Goal: Information Seeking & Learning: Learn about a topic

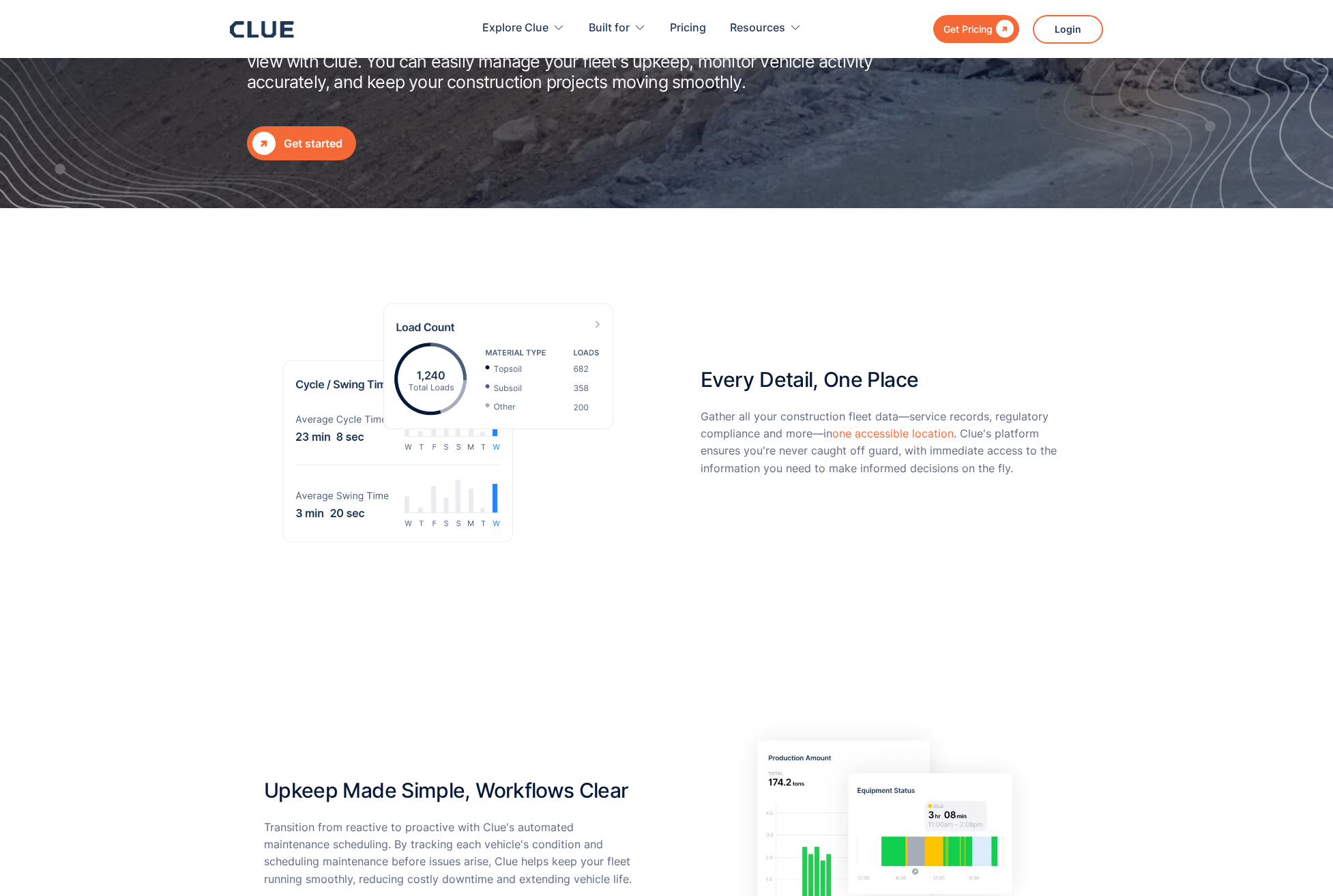
scroll to position [460, 0]
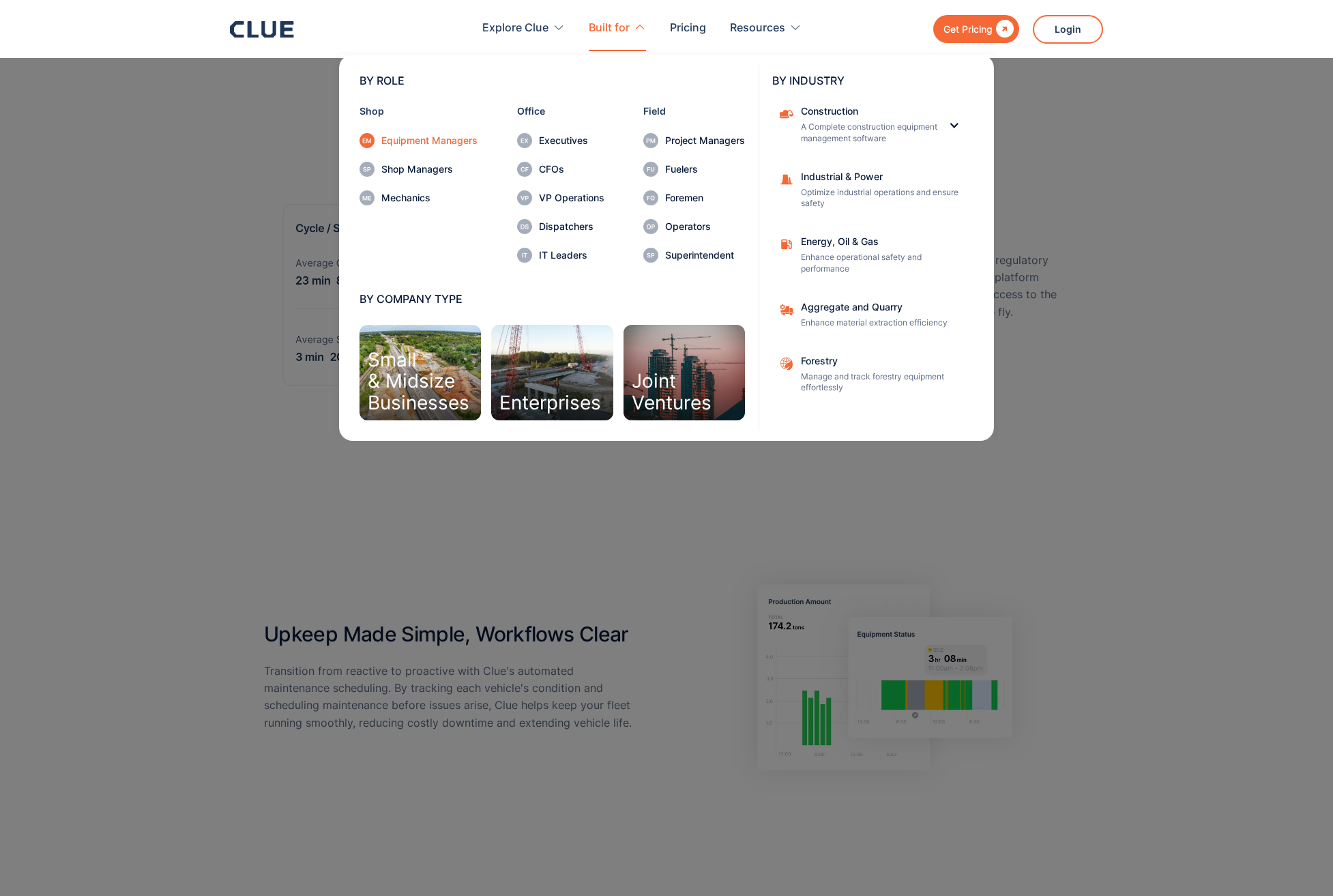
click at [420, 140] on div "Equipment Managers" at bounding box center [429, 140] width 96 height 10
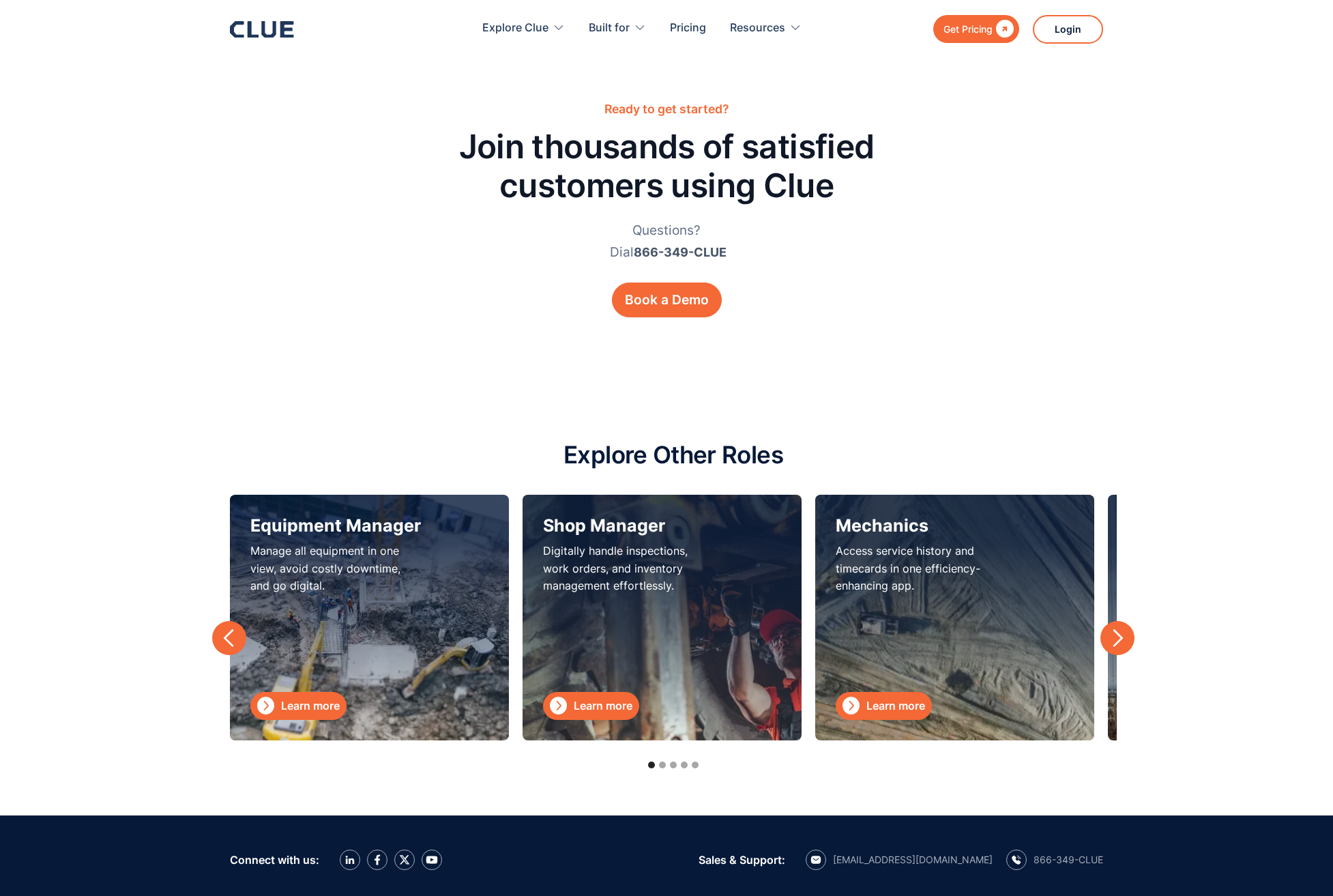
scroll to position [4200, 0]
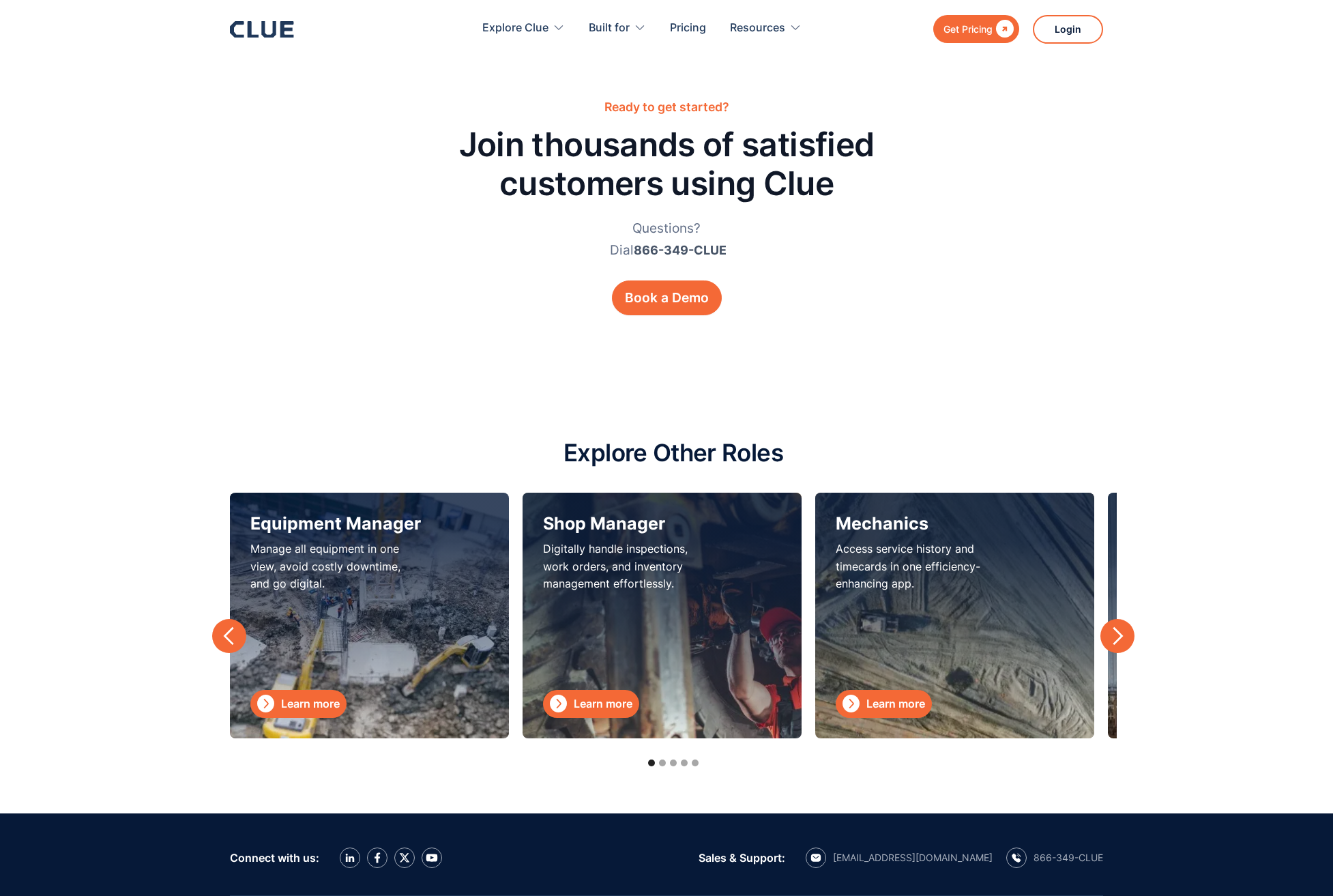
click at [376, 573] on p "Manage all equipment in one view, avoid costly downtime, and go digital." at bounding box center [336, 565] width 171 height 51
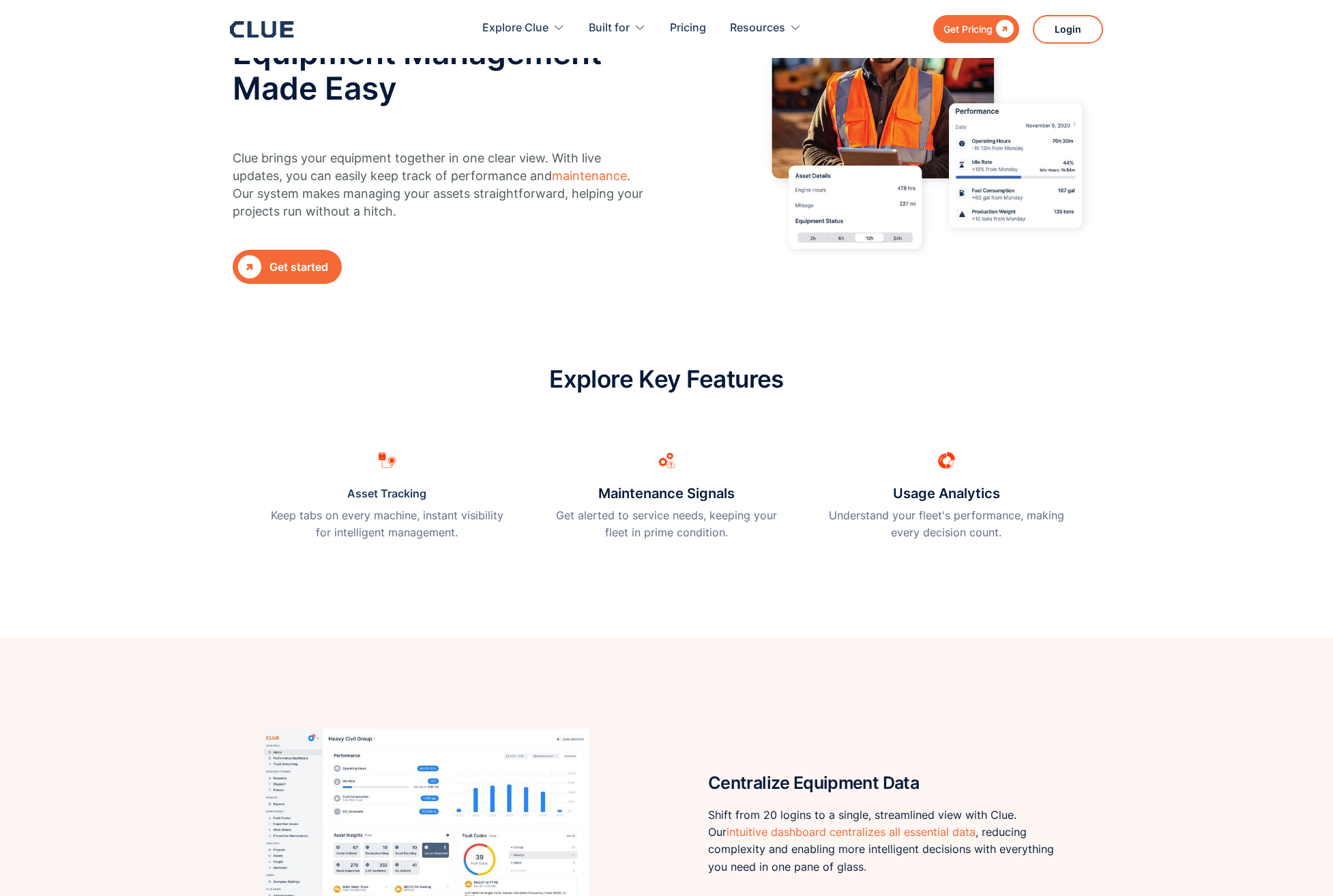
scroll to position [0, 0]
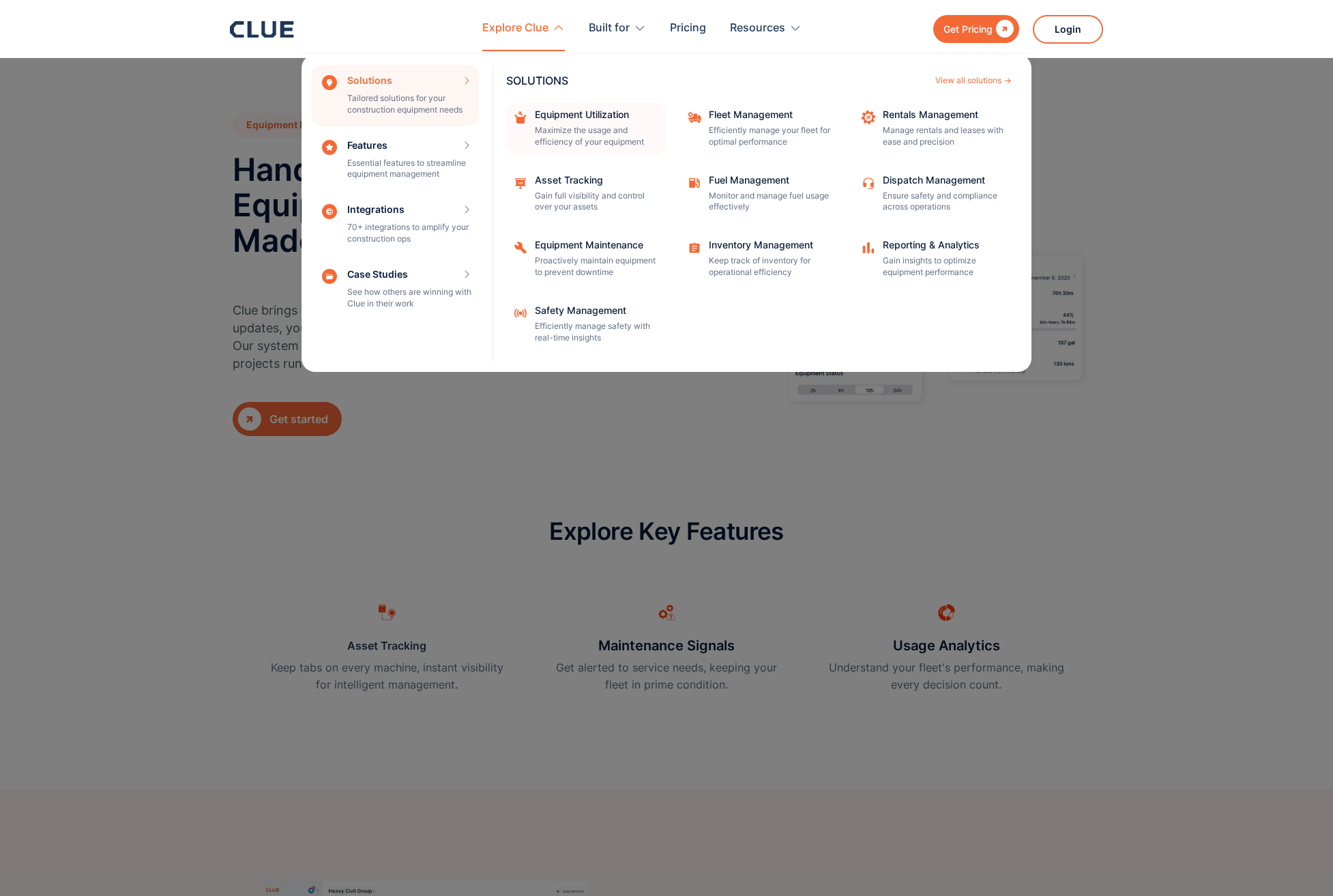
click at [581, 132] on p "Maximize the usage and efficiency of your equipment" at bounding box center [596, 136] width 123 height 24
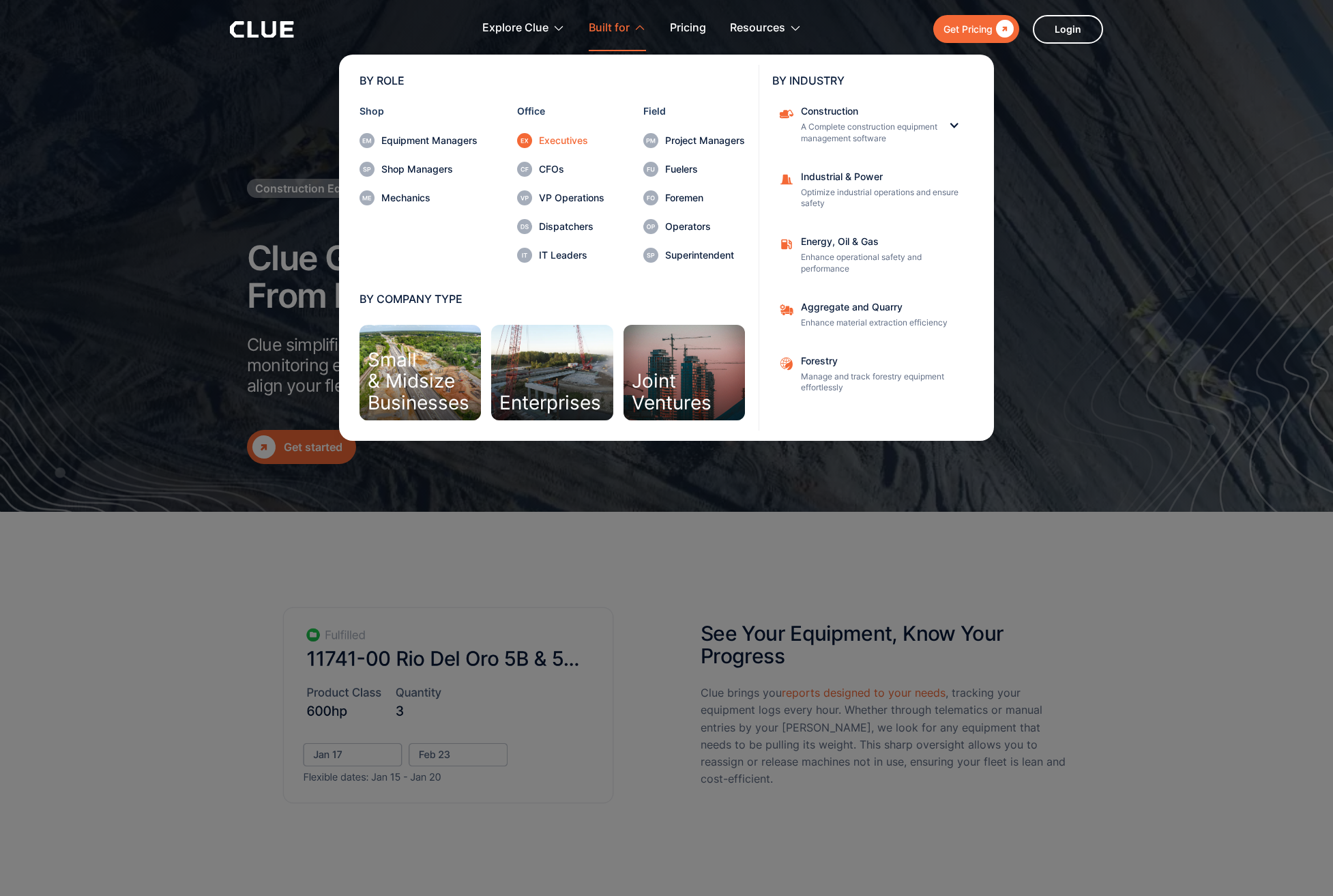
click at [562, 140] on div "Executives" at bounding box center [571, 140] width 65 height 10
